Goal: Navigation & Orientation: Understand site structure

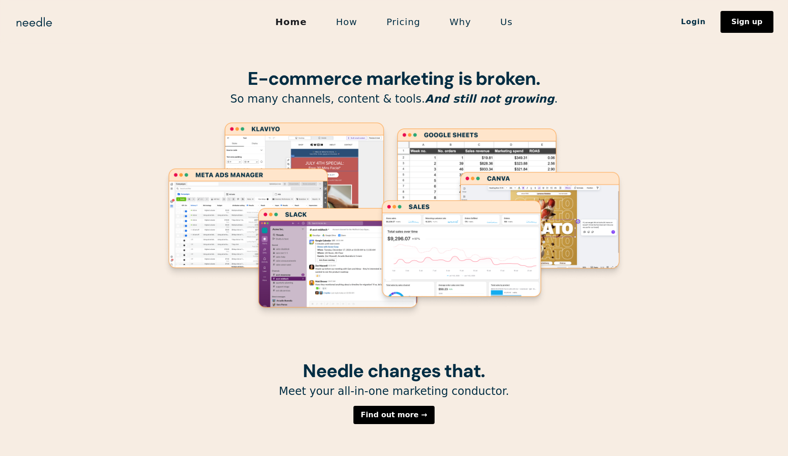
click at [348, 24] on link "How" at bounding box center [347, 21] width 51 height 19
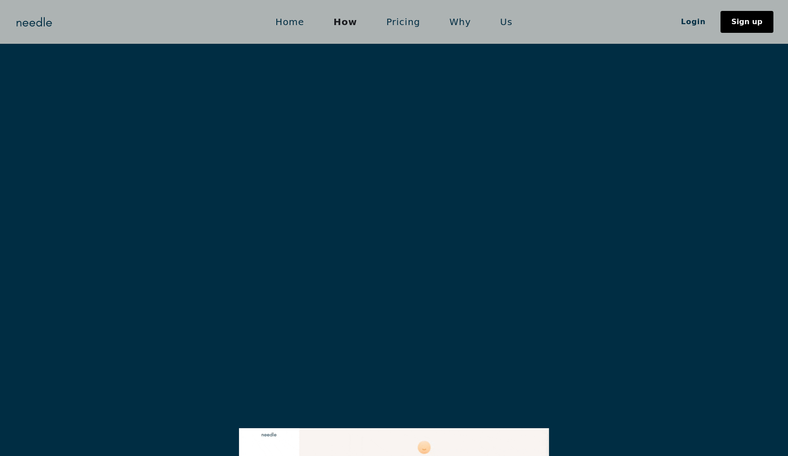
scroll to position [1601, 0]
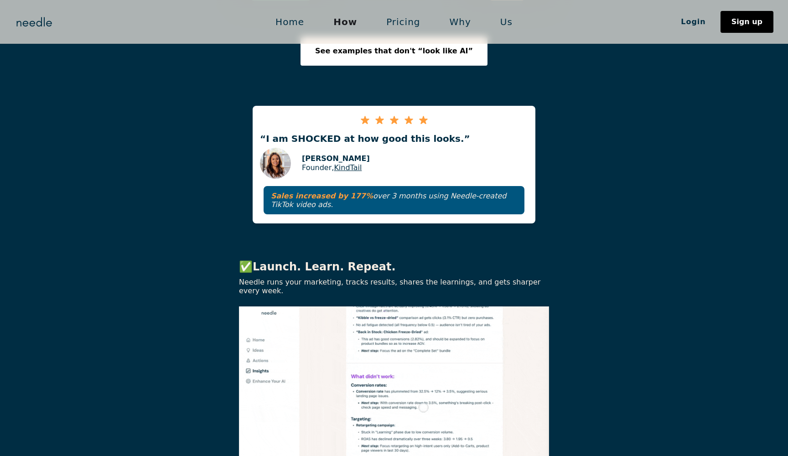
click at [500, 20] on link "Us" at bounding box center [507, 21] width 42 height 19
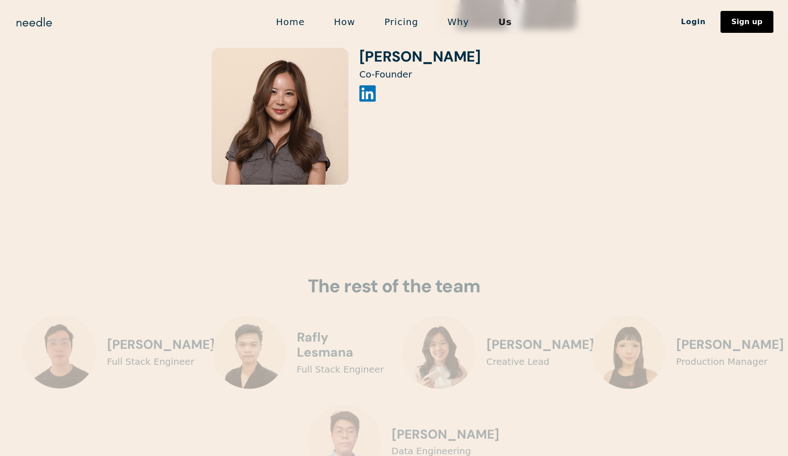
scroll to position [1999, 0]
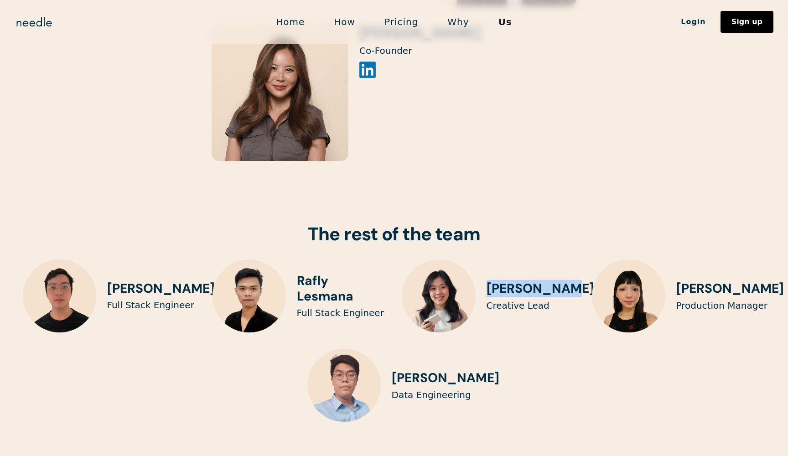
drag, startPoint x: 567, startPoint y: 250, endPoint x: 485, endPoint y: 250, distance: 82.1
click at [485, 260] on div "Joanne Seow Creative Lead" at bounding box center [488, 296] width 173 height 73
copy h3 "Joanne Seow"
click at [527, 316] on div "Faris Malik Full Stack Engineer Rafly Lesmana Full Stack Engineer Joanne Seow C…" at bounding box center [394, 341] width 788 height 163
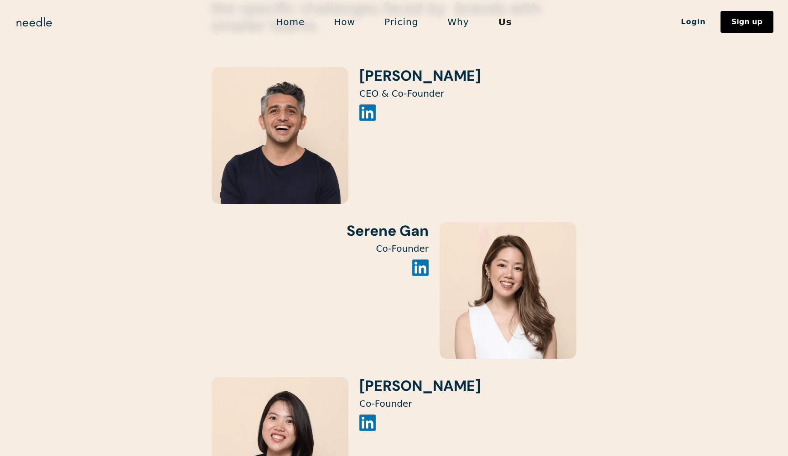
scroll to position [1026, 0]
click at [412, 222] on h3 "Serene Gan" at bounding box center [320, 230] width 217 height 17
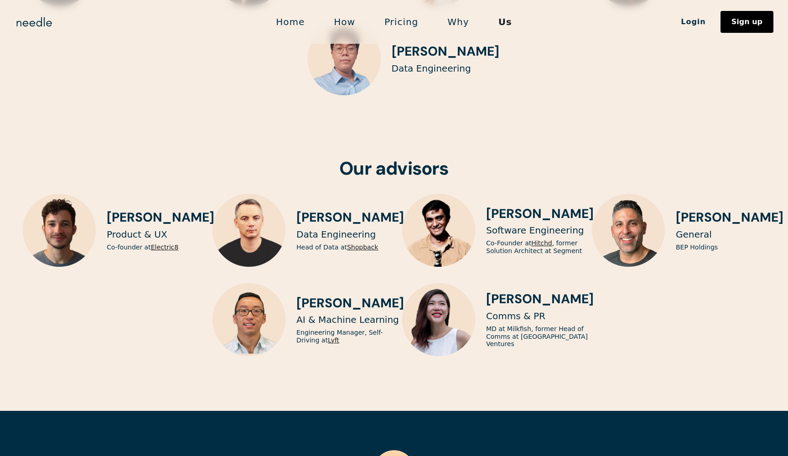
scroll to position [2565, 0]
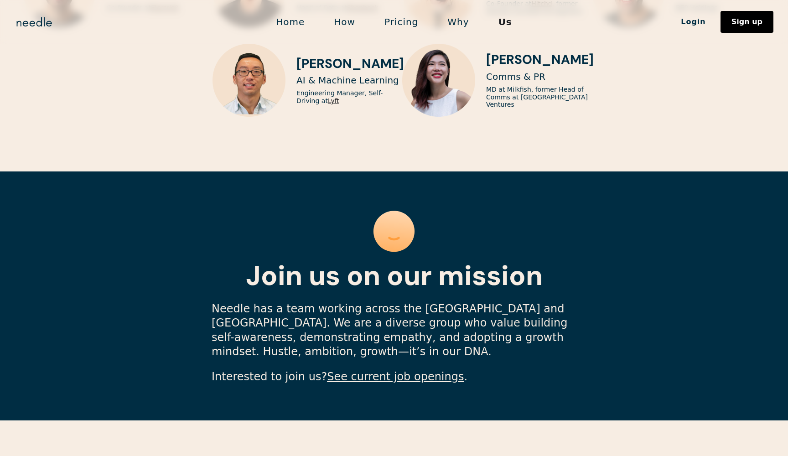
click at [463, 185] on section "Join us on our mission Needle has a team working across the US and Asia. We are…" at bounding box center [394, 296] width 788 height 249
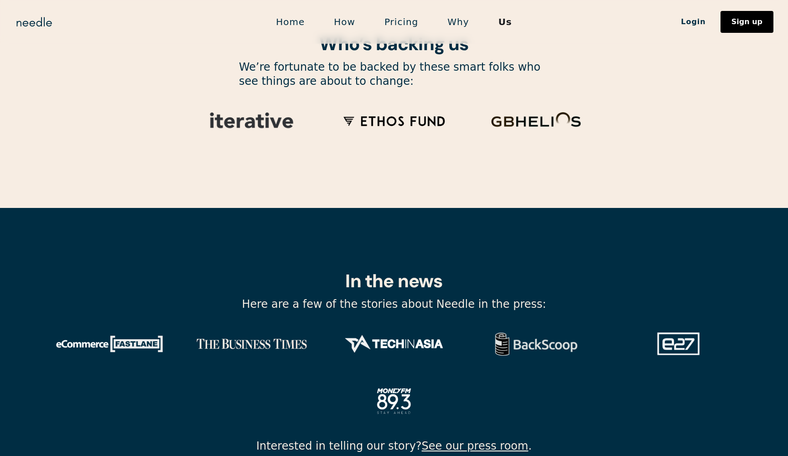
scroll to position [3014, 0]
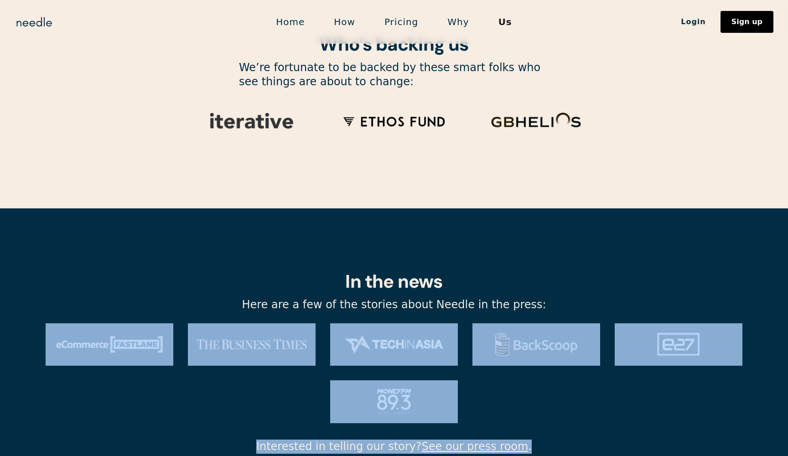
drag, startPoint x: 26, startPoint y: 171, endPoint x: 521, endPoint y: 406, distance: 547.7
click at [521, 406] on section "In the news Here are a few of the stories about Needle in the press: Interested…" at bounding box center [394, 358] width 788 height 300
click at [528, 388] on section "In the news Here are a few of the stories about Needle in the press: Interested…" at bounding box center [394, 358] width 788 height 300
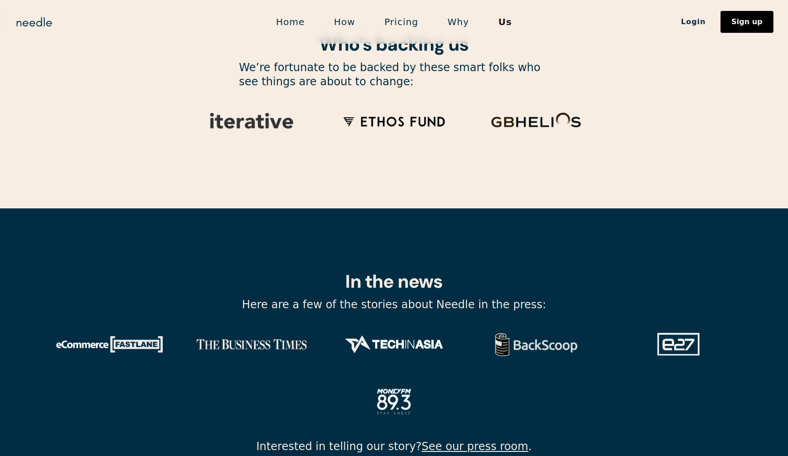
click at [527, 367] on div at bounding box center [394, 373] width 788 height 100
click at [187, 208] on section "In the news Here are a few of the stories about Needle in the press: Interested…" at bounding box center [394, 358] width 788 height 300
click at [211, 374] on section "In the news Here are a few of the stories about Needle in the press: Interested…" at bounding box center [394, 358] width 788 height 300
click at [512, 333] on div at bounding box center [394, 373] width 788 height 100
